Goal: Task Accomplishment & Management: Manage account settings

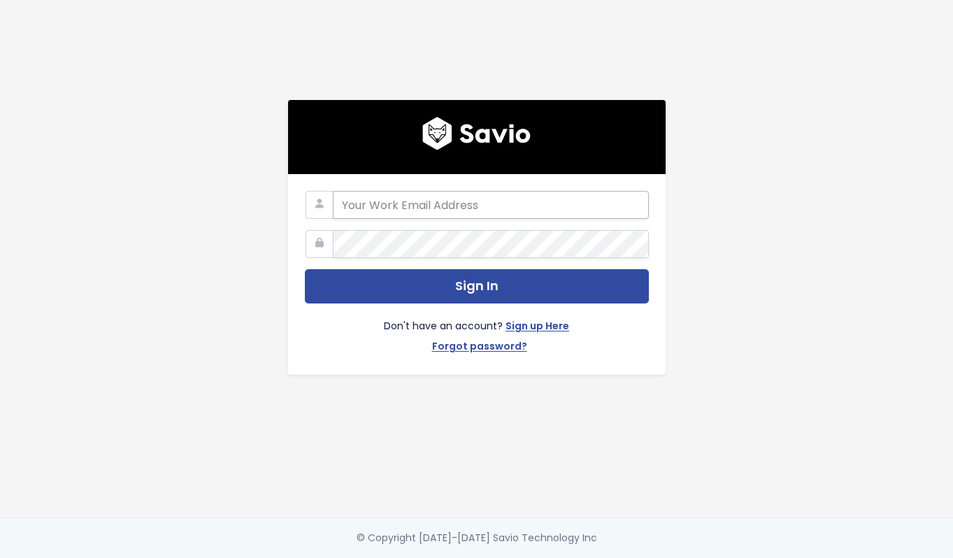
click at [397, 211] on input "email" at bounding box center [491, 205] width 316 height 28
type input "[PERSON_NAME][EMAIL_ADDRESS][DOMAIN_NAME]"
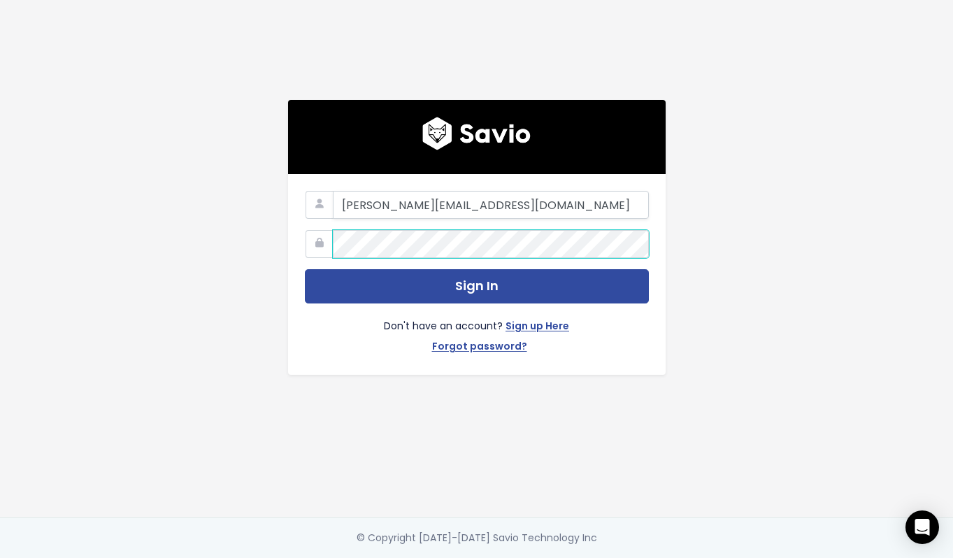
click at [476, 287] on button "Sign In" at bounding box center [477, 286] width 344 height 34
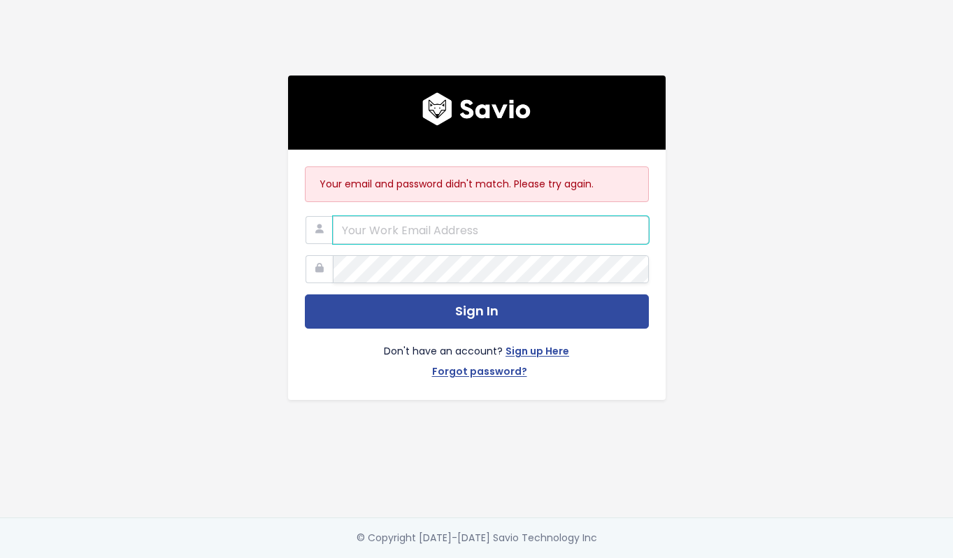
click at [442, 226] on input "email" at bounding box center [491, 230] width 316 height 28
type input "product@hellomongoose.com"
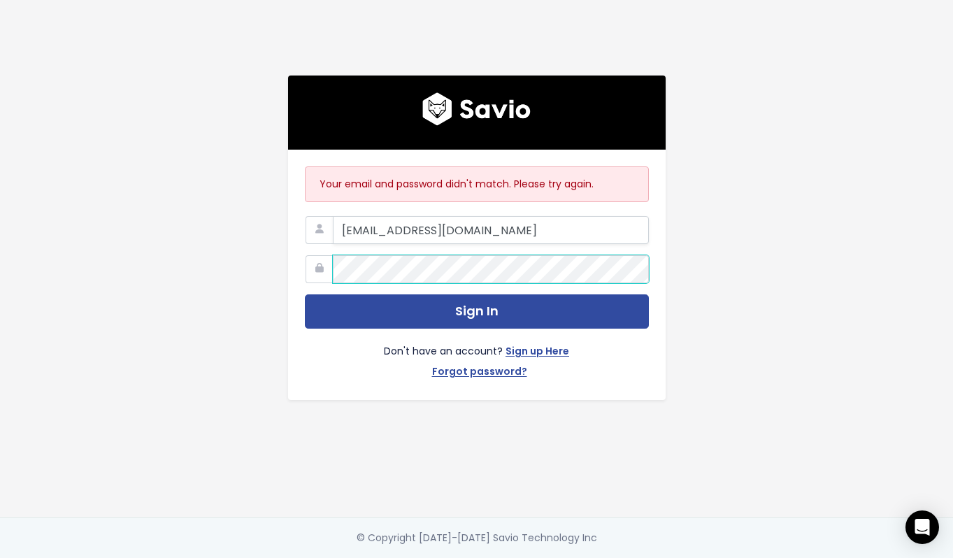
click at [476, 311] on button "Sign In" at bounding box center [477, 311] width 344 height 34
